Goal: Task Accomplishment & Management: Manage account settings

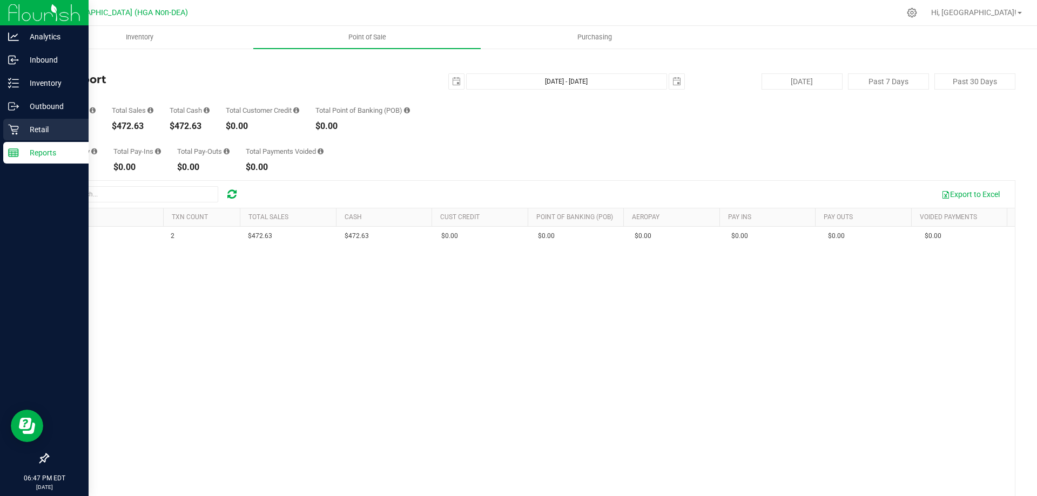
click at [52, 123] on div "Retail" at bounding box center [45, 130] width 85 height 22
click at [51, 126] on p "Retail" at bounding box center [51, 129] width 65 height 13
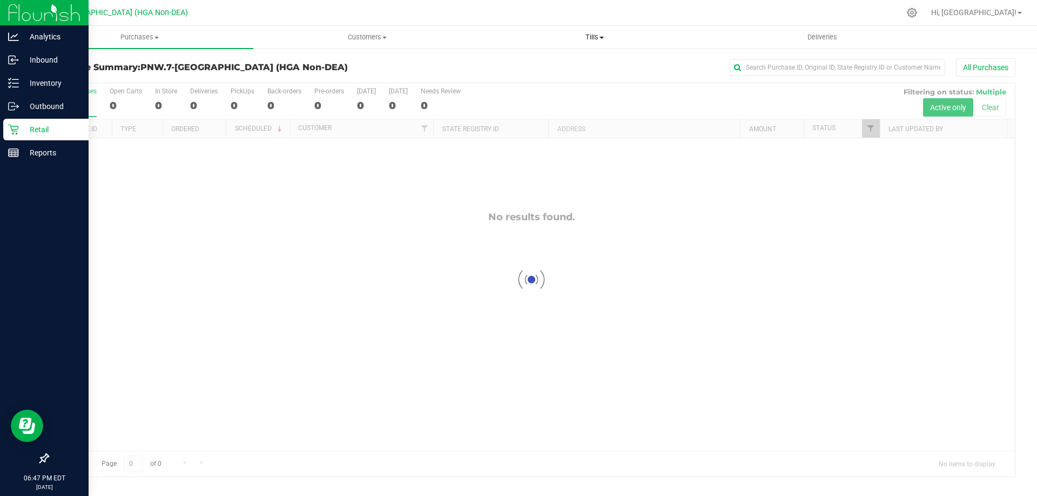
click at [594, 37] on span "Tills" at bounding box center [594, 37] width 226 height 10
click at [570, 64] on li "Manage tills" at bounding box center [594, 65] width 227 height 13
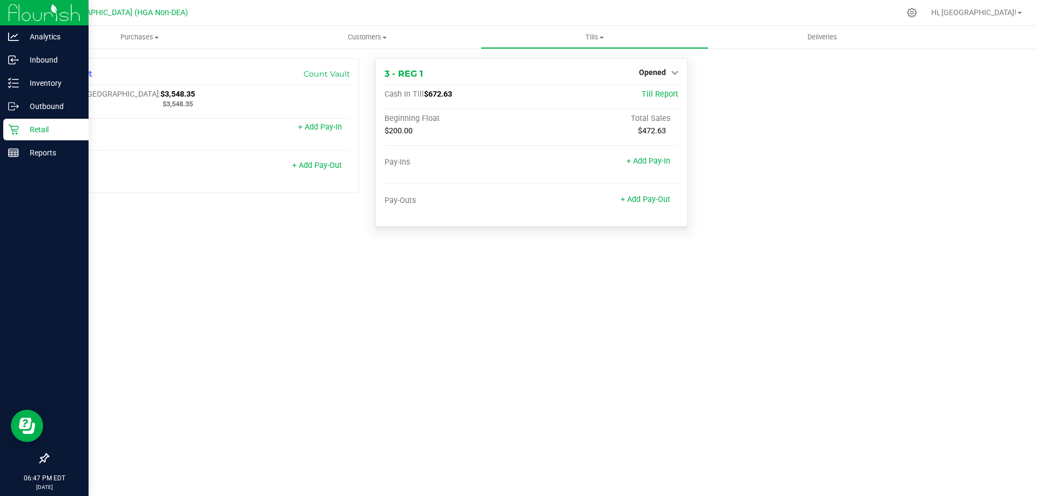
click at [674, 67] on div "Opened" at bounding box center [658, 72] width 39 height 13
click at [666, 72] on link "Opened" at bounding box center [658, 72] width 39 height 9
click at [645, 98] on link "Close Till" at bounding box center [653, 95] width 29 height 9
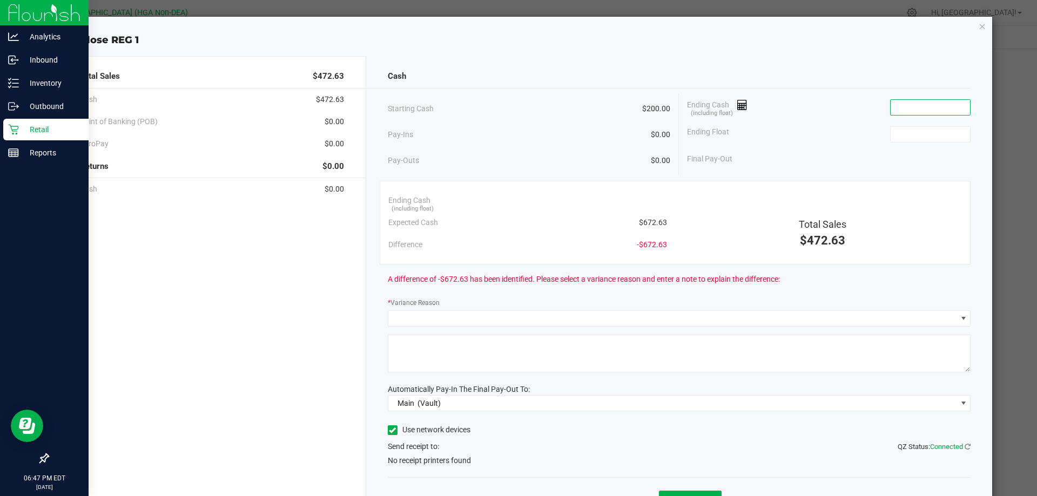
click at [908, 113] on input at bounding box center [929, 107] width 79 height 15
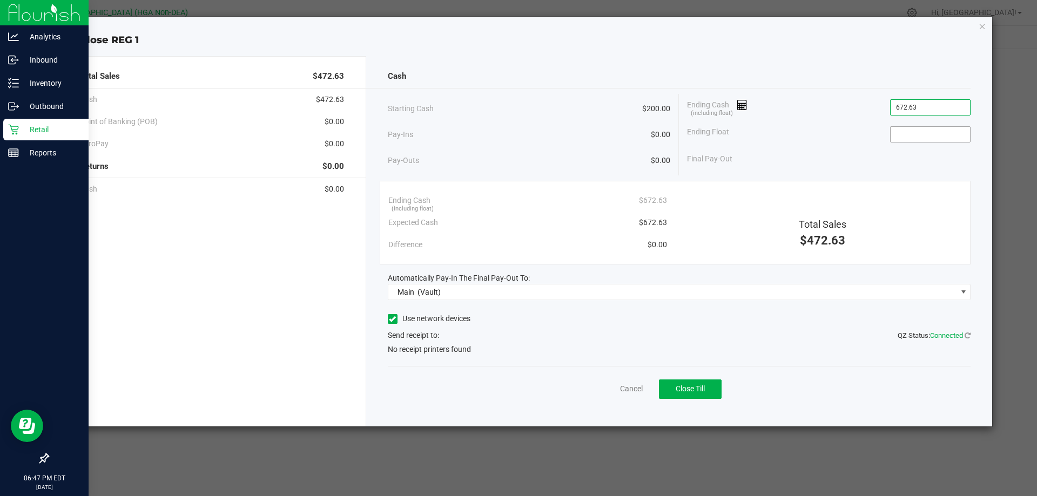
type input "$672.63"
click at [952, 129] on input at bounding box center [929, 134] width 79 height 15
type input "$200.00"
click at [391, 319] on icon at bounding box center [392, 319] width 7 height 0
click at [0, 0] on input "Use network devices" at bounding box center [0, 0] width 0 height 0
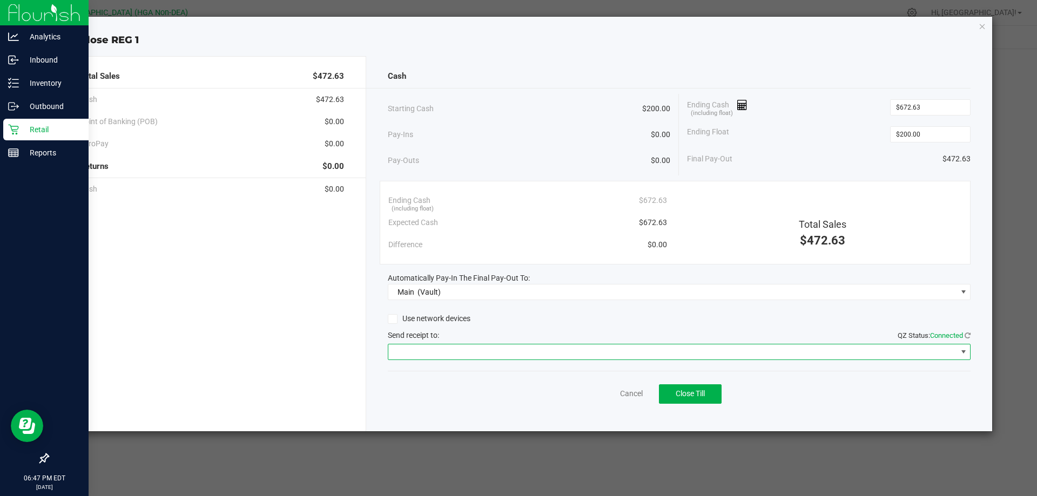
click at [432, 350] on span at bounding box center [672, 351] width 569 height 15
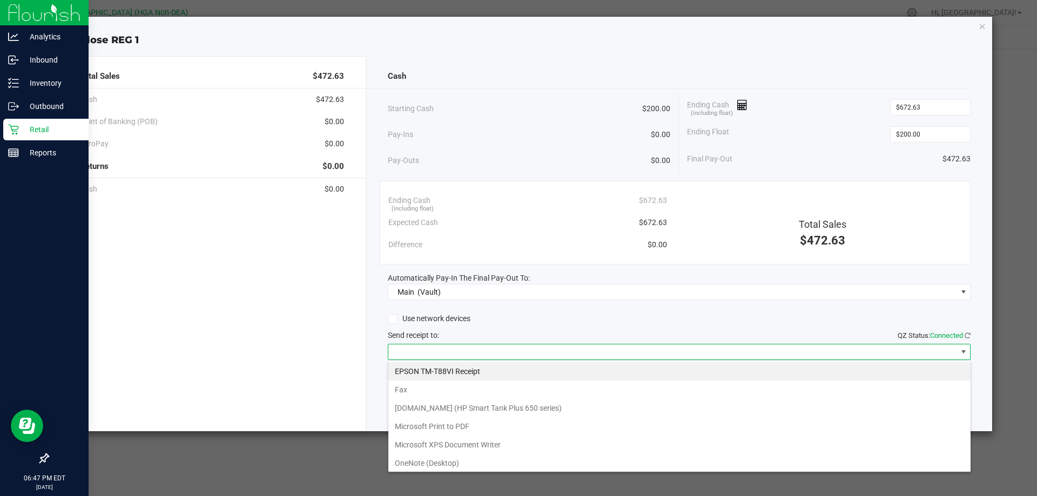
scroll to position [16, 583]
click at [480, 368] on Receipt "EPSON TM-T88VI Receipt" at bounding box center [679, 371] width 582 height 18
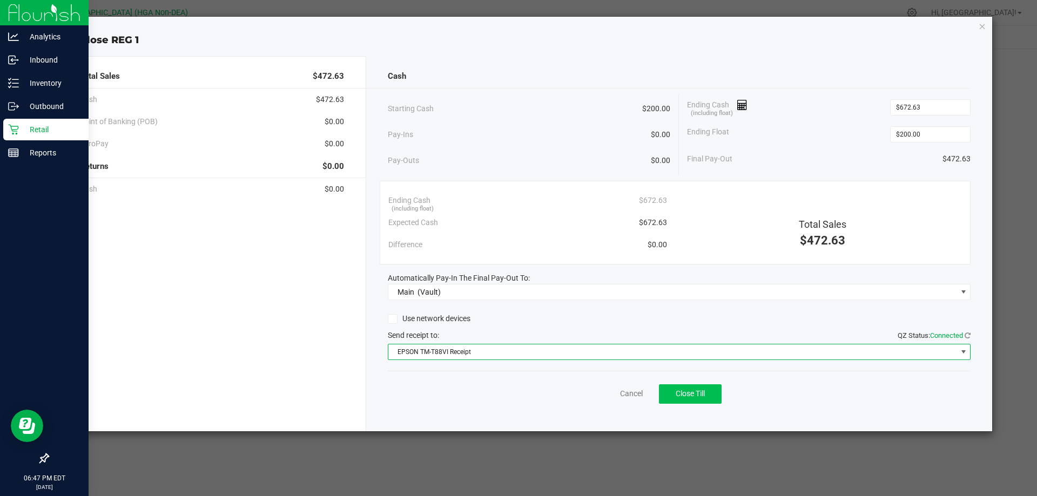
click at [684, 403] on div "Cancel Close Till" at bounding box center [679, 392] width 583 height 42
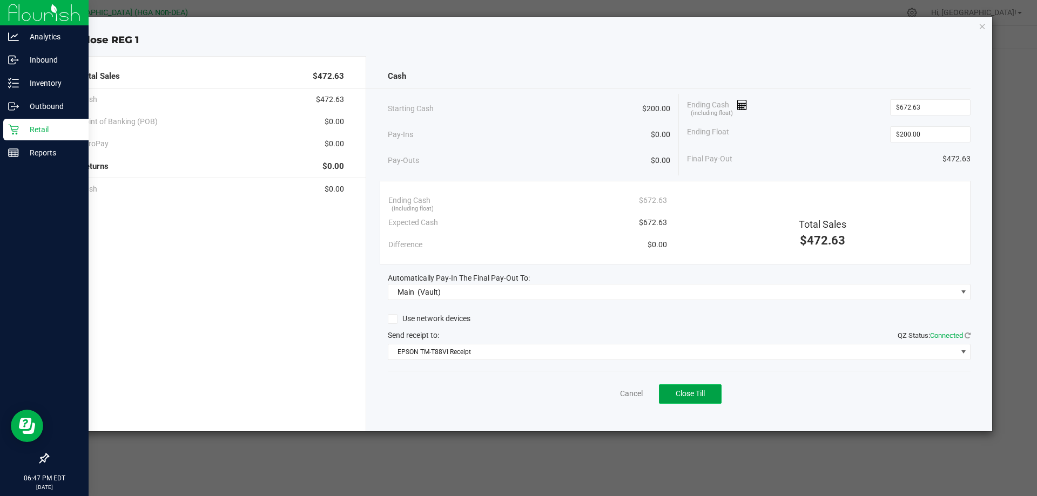
click at [689, 398] on span "Close Till" at bounding box center [689, 393] width 29 height 9
